Goal: Task Accomplishment & Management: Manage account settings

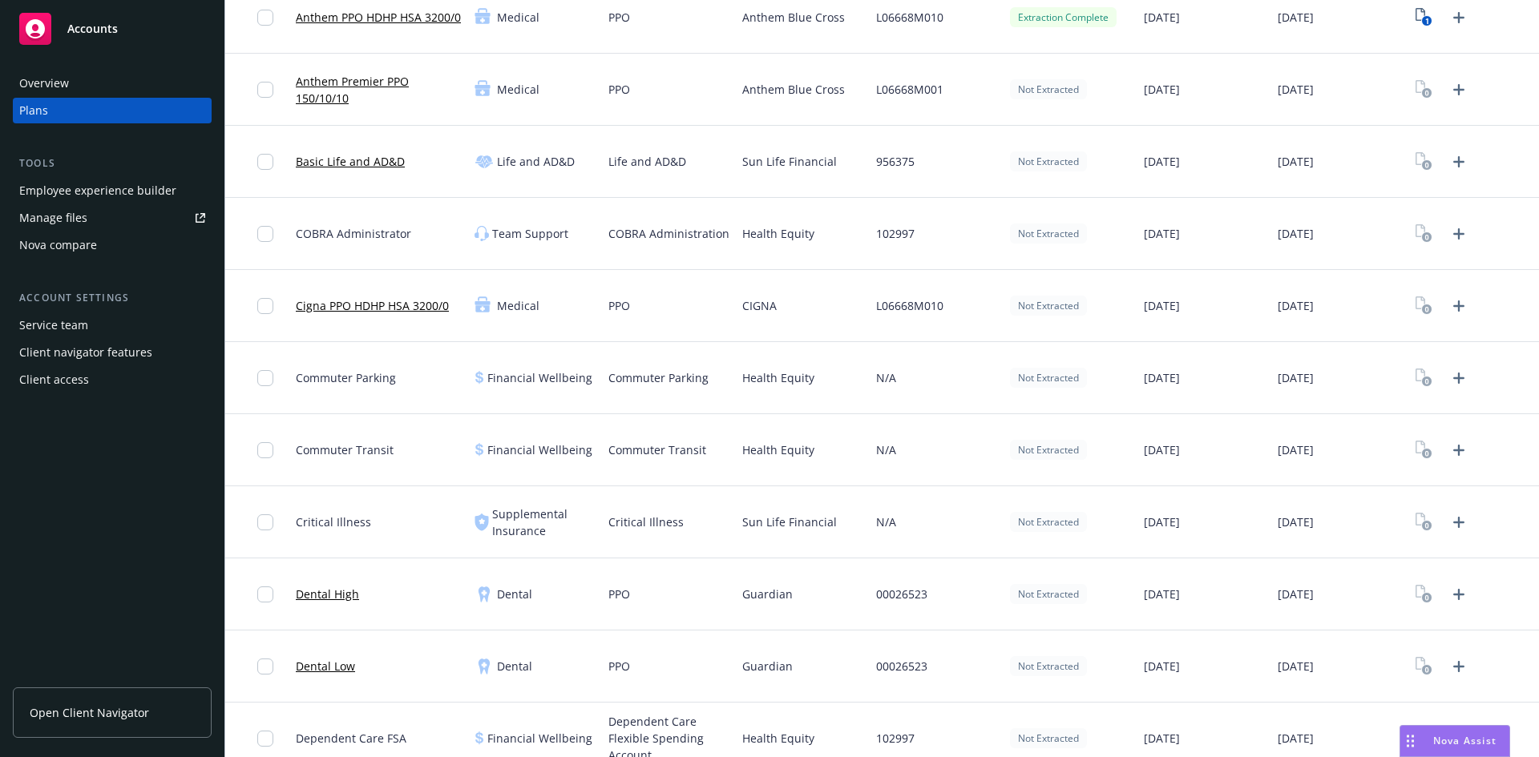
scroll to position [321, 0]
click at [306, 666] on link "Dental Low" at bounding box center [325, 664] width 59 height 17
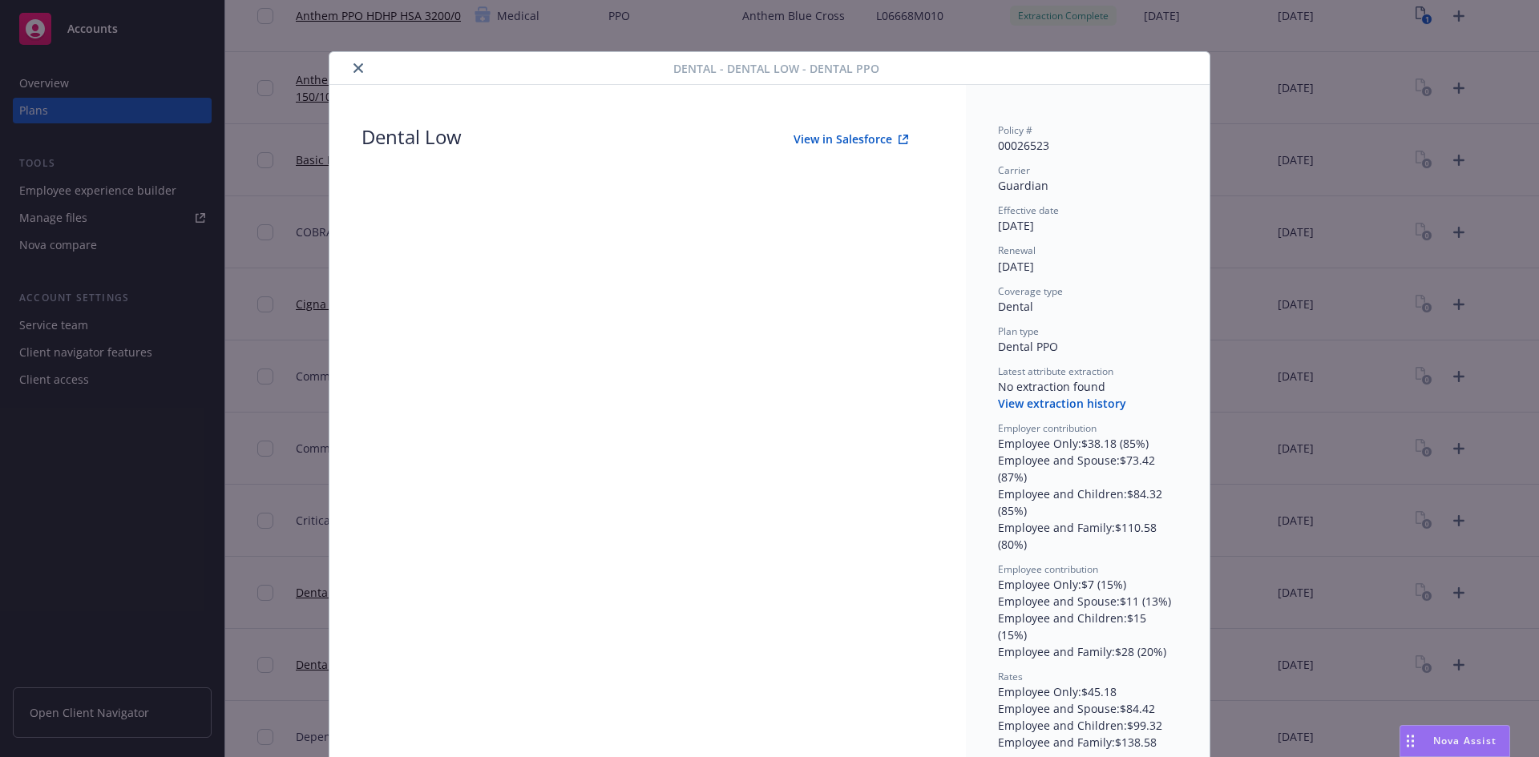
scroll to position [11, 0]
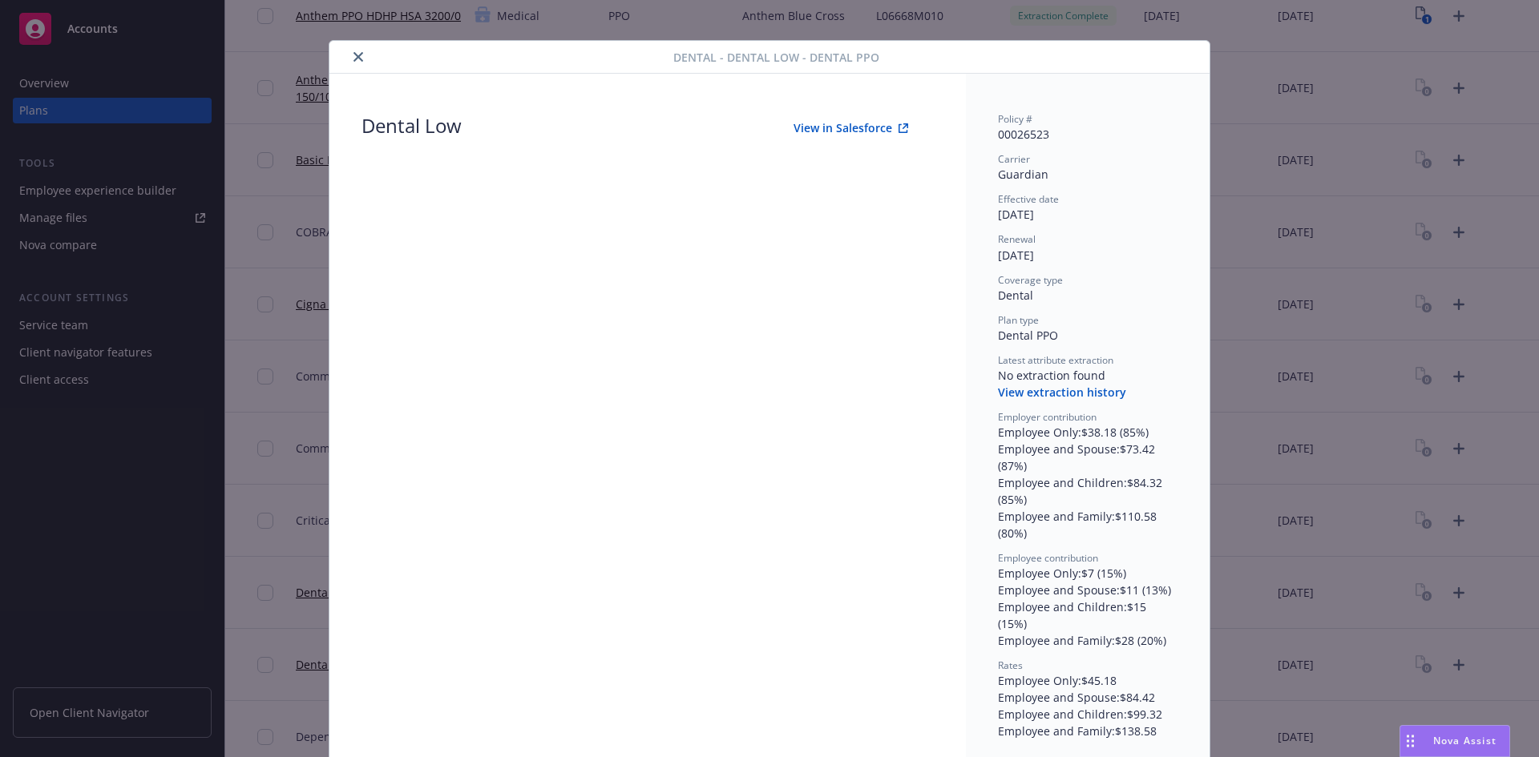
click at [356, 63] on button "close" at bounding box center [358, 56] width 19 height 19
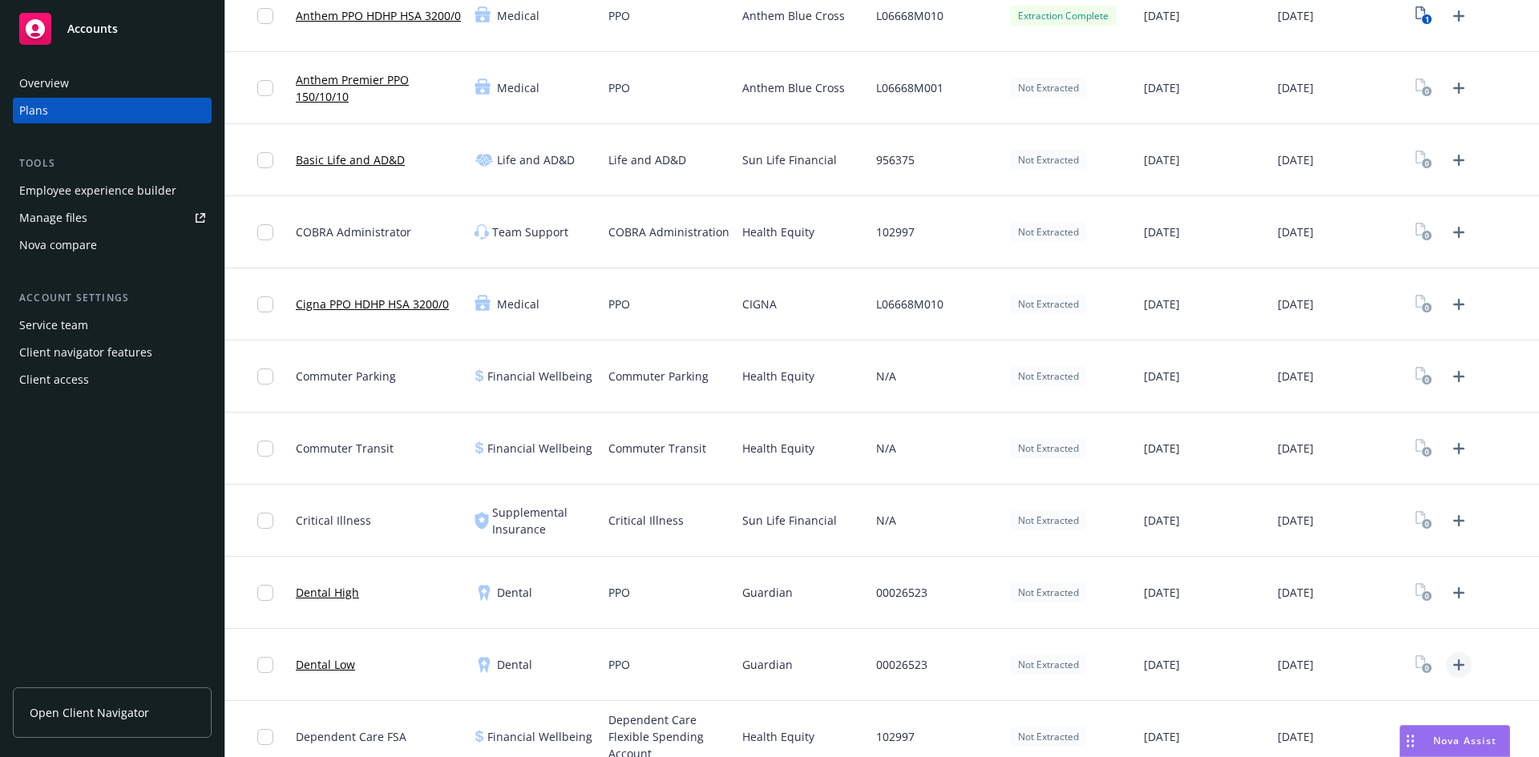
click at [1453, 662] on icon "Upload Plan Documents" at bounding box center [1458, 665] width 11 height 11
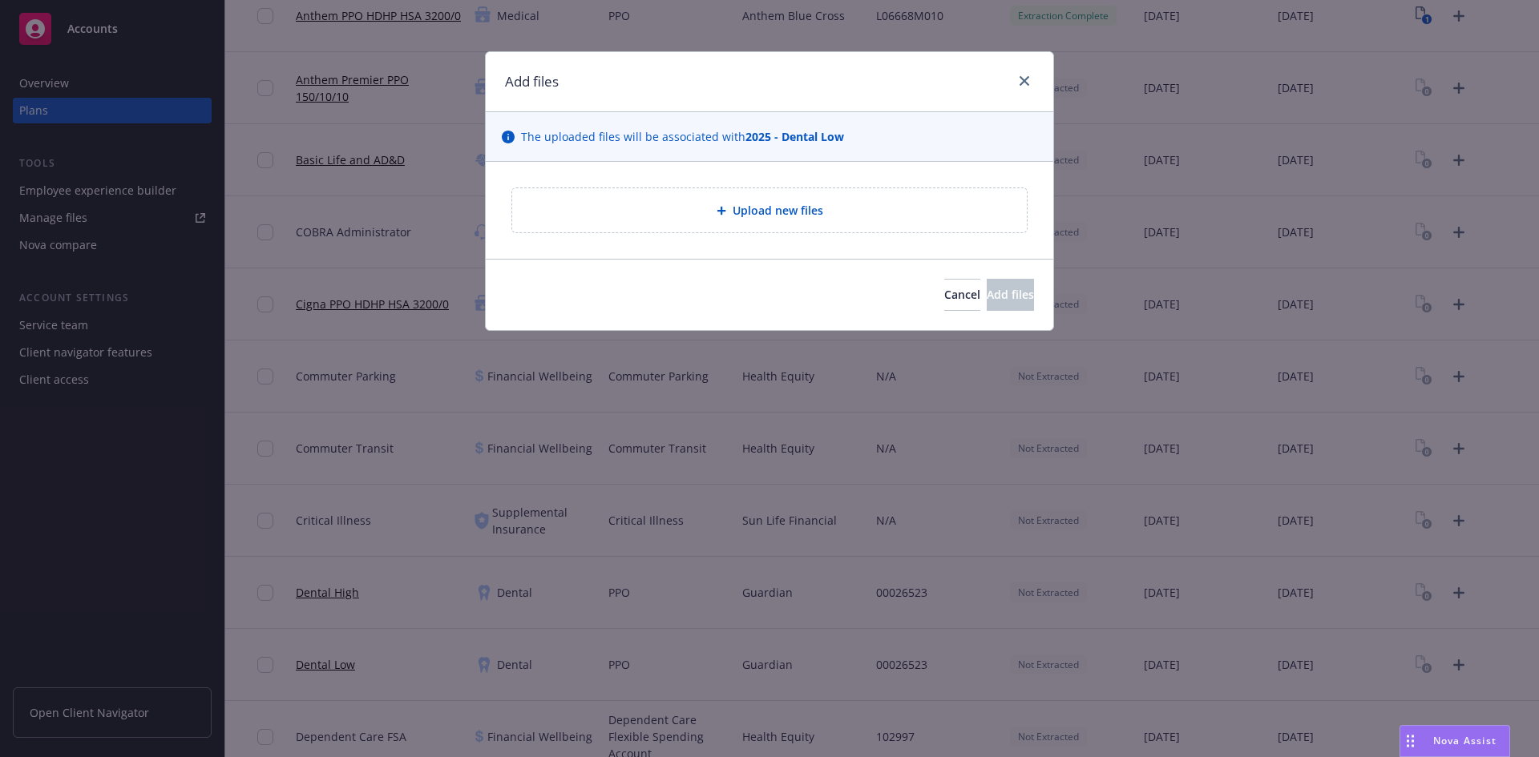
click at [844, 160] on div "The uploaded files will be associated with 2025 - Dental Low" at bounding box center [769, 137] width 567 height 50
click at [824, 207] on div "Upload new files" at bounding box center [769, 210] width 489 height 18
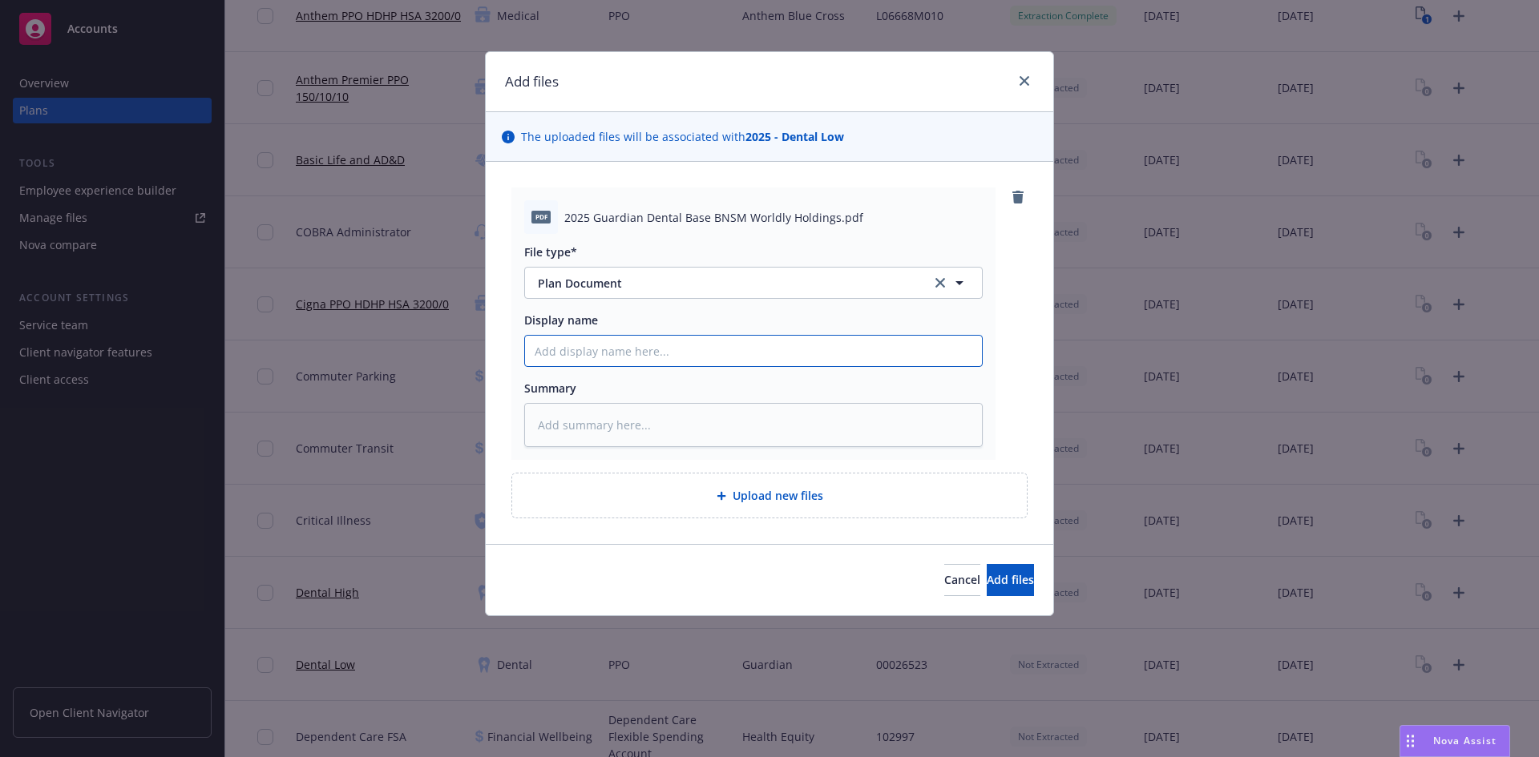
click at [693, 354] on input "Display name" at bounding box center [753, 351] width 457 height 30
type textarea "x"
click at [961, 292] on icon "button" at bounding box center [959, 282] width 19 height 19
click at [961, 292] on div at bounding box center [753, 283] width 458 height 32
click at [745, 293] on div at bounding box center [753, 283] width 458 height 32
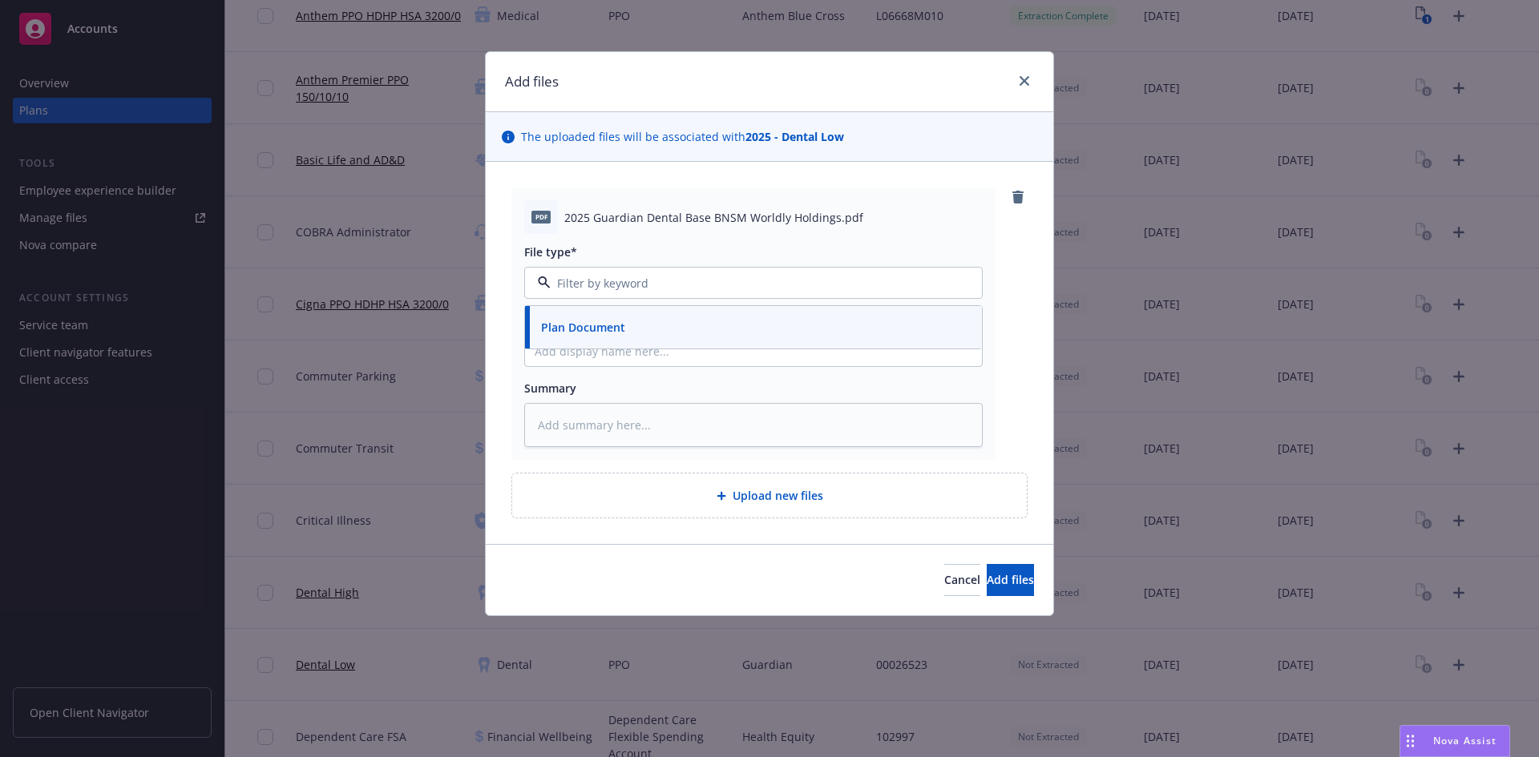
click at [664, 319] on div "Plan Document" at bounding box center [754, 327] width 438 height 23
click at [639, 357] on input "Display name" at bounding box center [753, 351] width 457 height 30
click at [822, 138] on strong "2025 - Dental Low" at bounding box center [794, 136] width 99 height 15
click at [944, 584] on span "Cancel" at bounding box center [962, 579] width 36 height 15
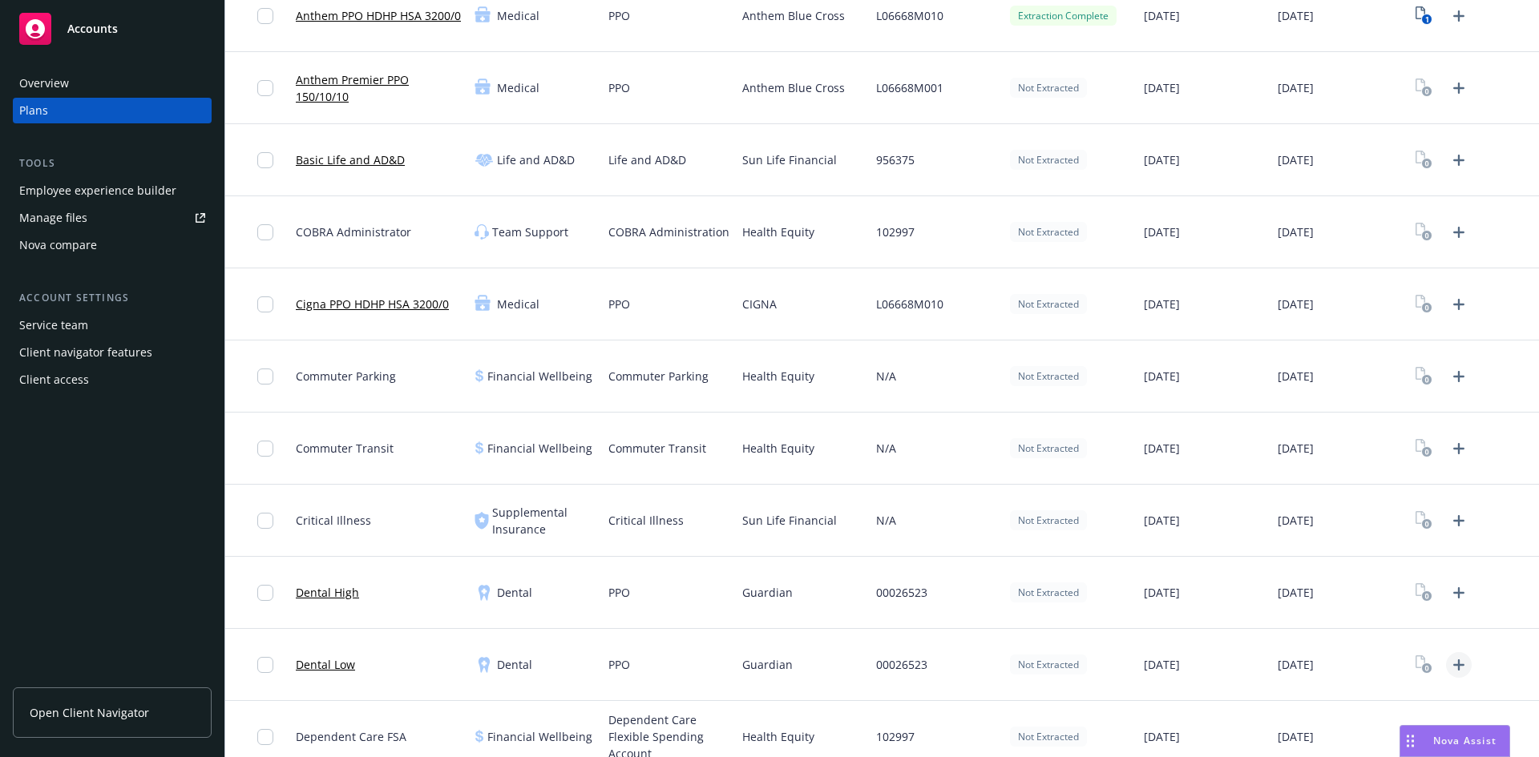
click at [1449, 672] on icon "Upload Plan Documents" at bounding box center [1458, 665] width 19 height 19
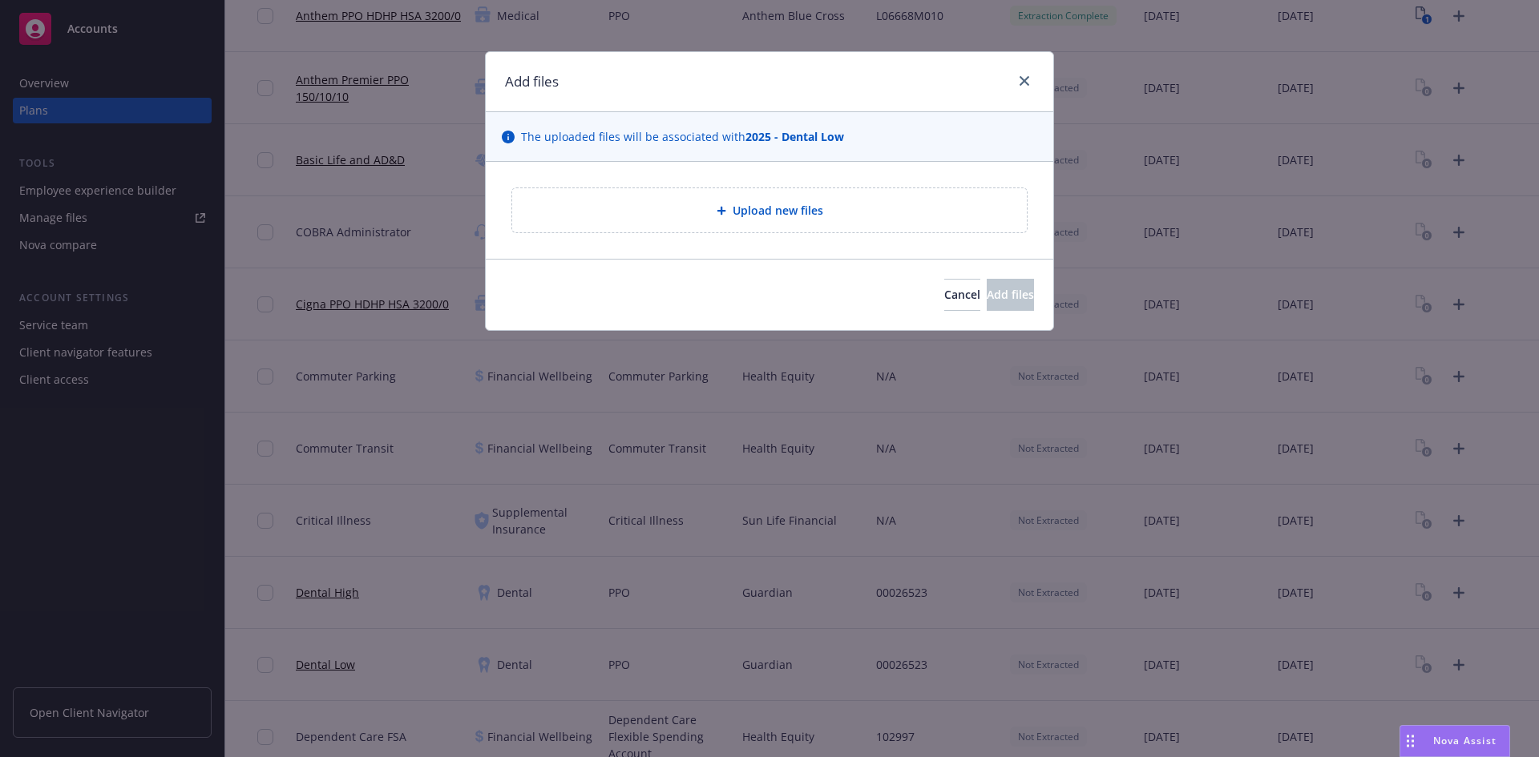
click at [763, 208] on span "Upload new files" at bounding box center [778, 210] width 91 height 17
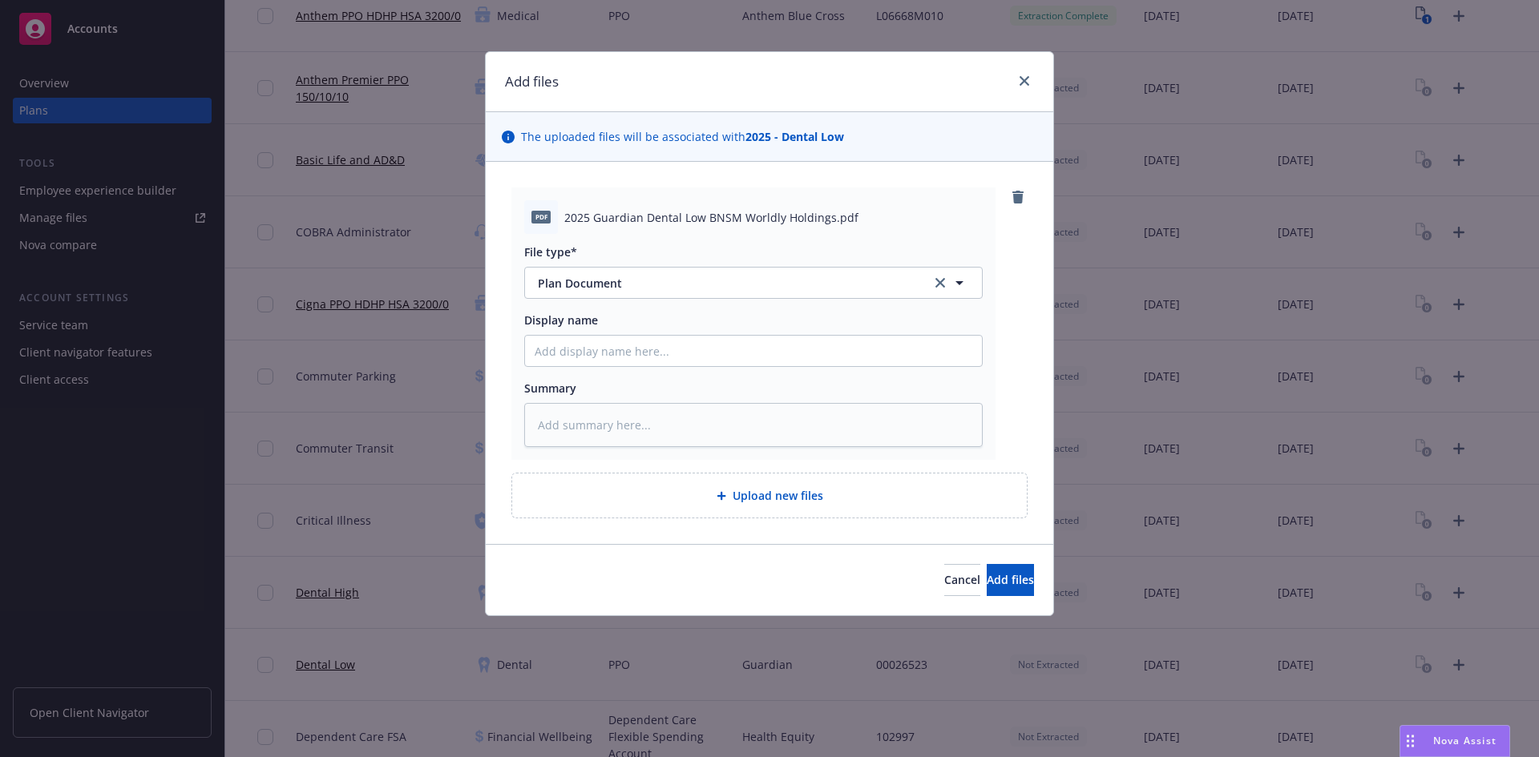
type textarea "x"
